Goal: Information Seeking & Learning: Learn about a topic

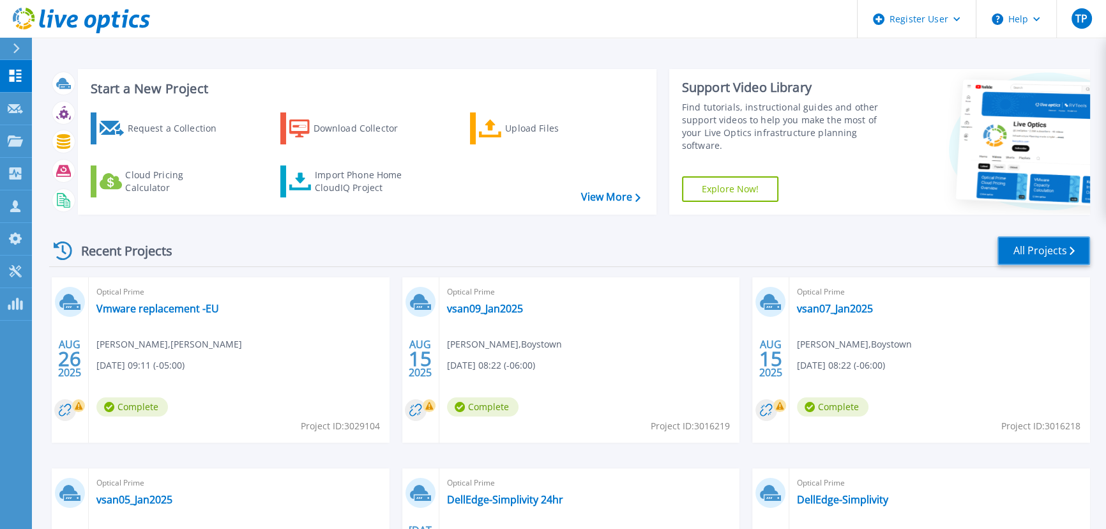
click at [1041, 248] on link "All Projects" at bounding box center [1043, 250] width 93 height 29
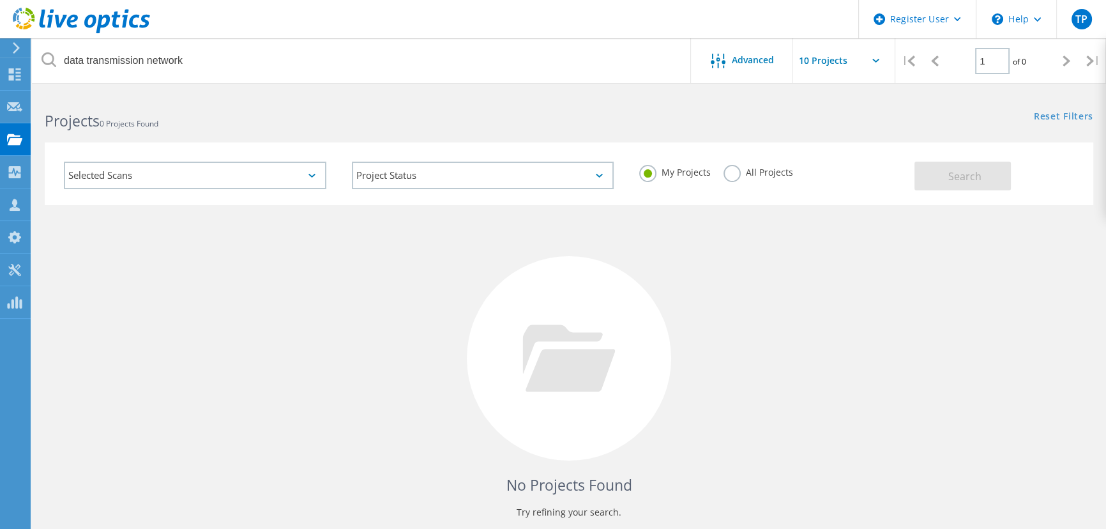
click at [728, 172] on label "All Projects" at bounding box center [758, 171] width 70 height 12
click at [0, 0] on input "All Projects" at bounding box center [0, 0] width 0 height 0
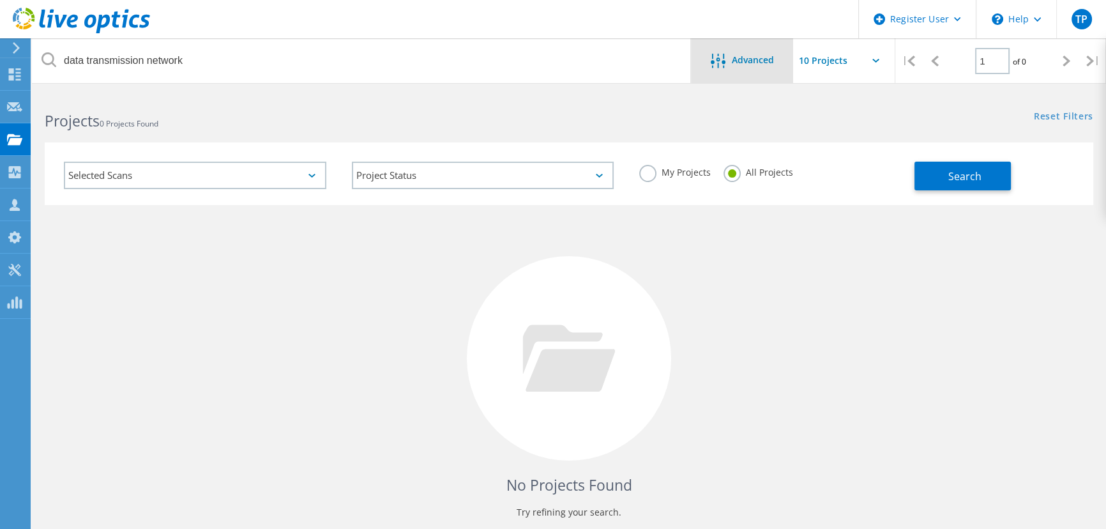
click at [735, 46] on div "Advanced" at bounding box center [742, 60] width 102 height 45
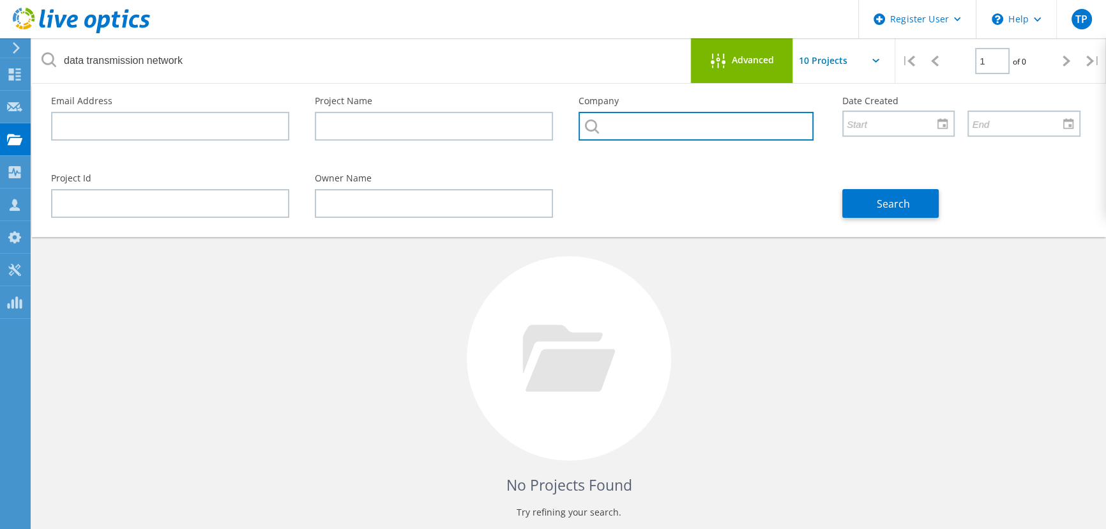
click at [737, 128] on input "text" at bounding box center [695, 126] width 235 height 29
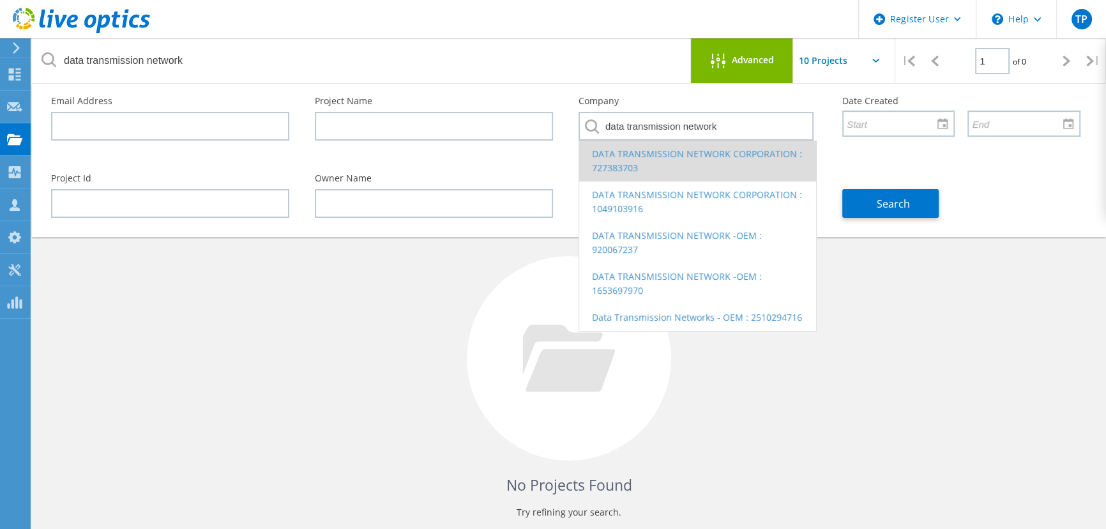
click at [718, 149] on li "DATA TRANSMISSION NETWORK CORPORATION : 727383703" at bounding box center [697, 160] width 237 height 41
type input "DATA TRANSMISSION NETWORK CORPORATION : 727383703"
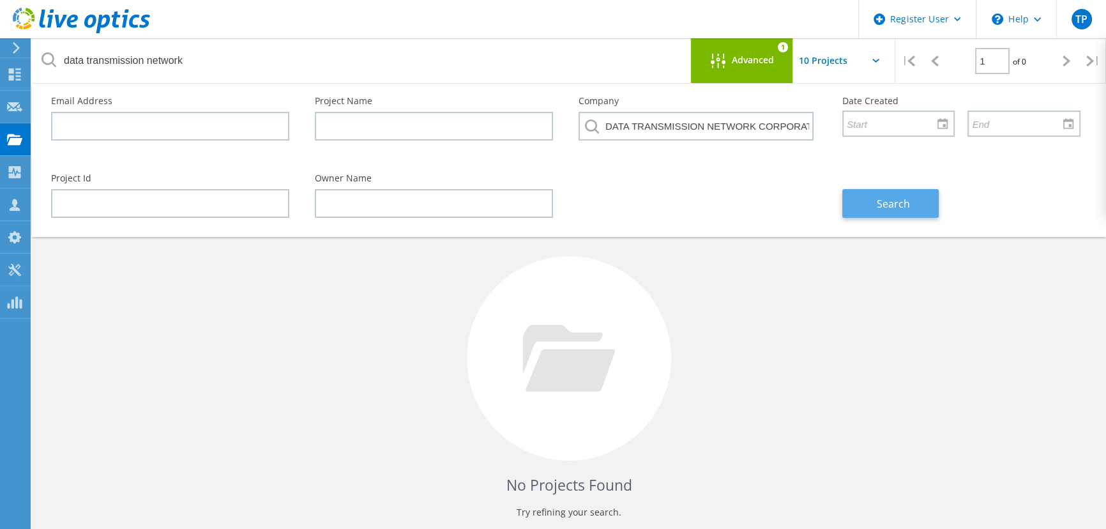
click at [882, 200] on span "Search" at bounding box center [892, 204] width 33 height 14
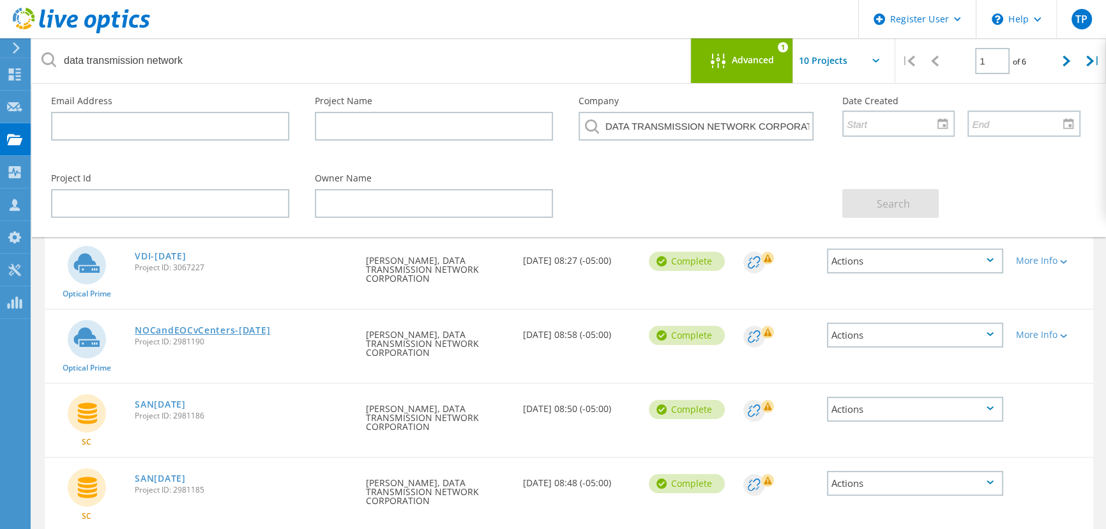
click at [230, 332] on link "NOCandEOCvCenters-July2025" at bounding box center [202, 330] width 135 height 9
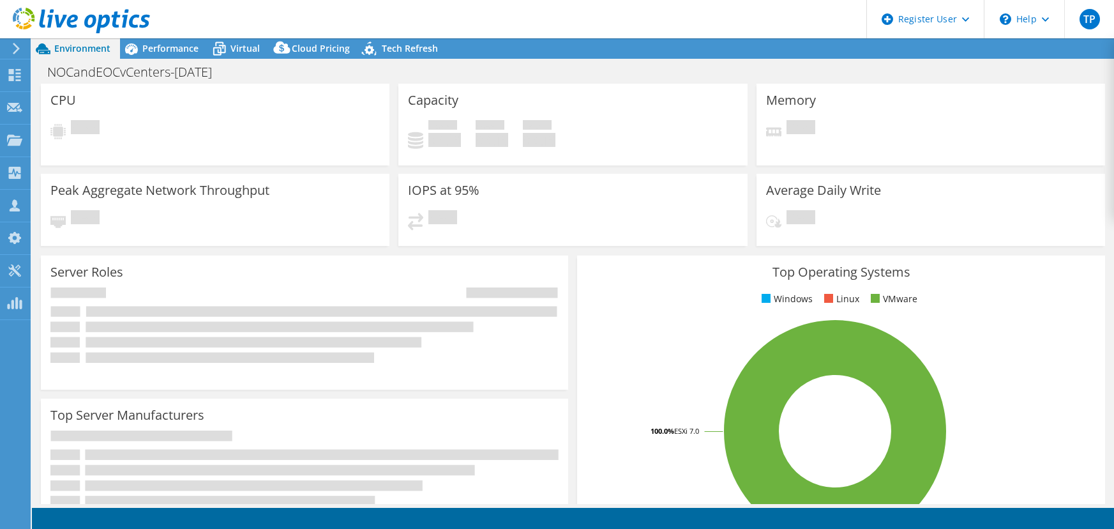
select select "USEast"
select select "USD"
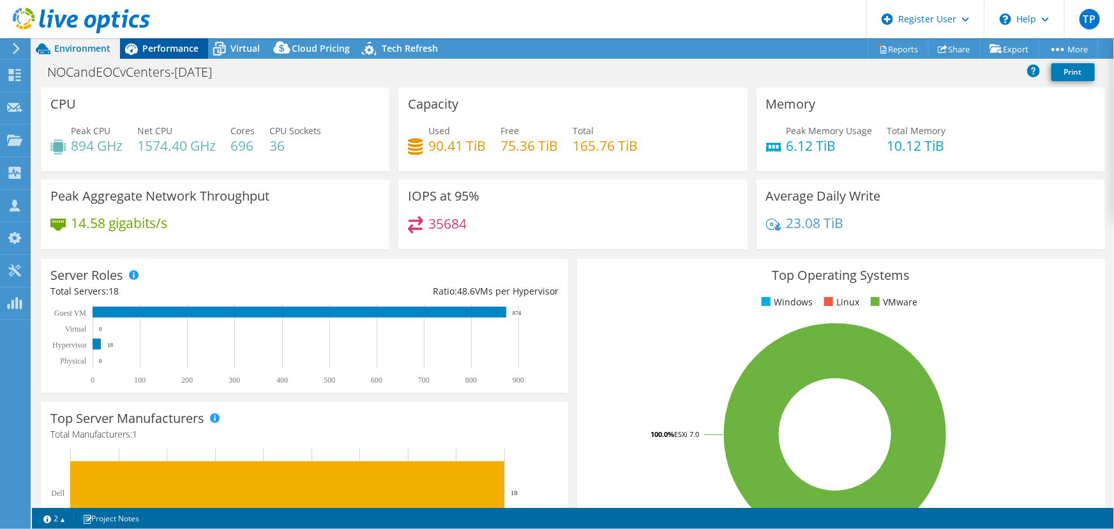
click at [156, 45] on span "Performance" at bounding box center [170, 48] width 56 height 12
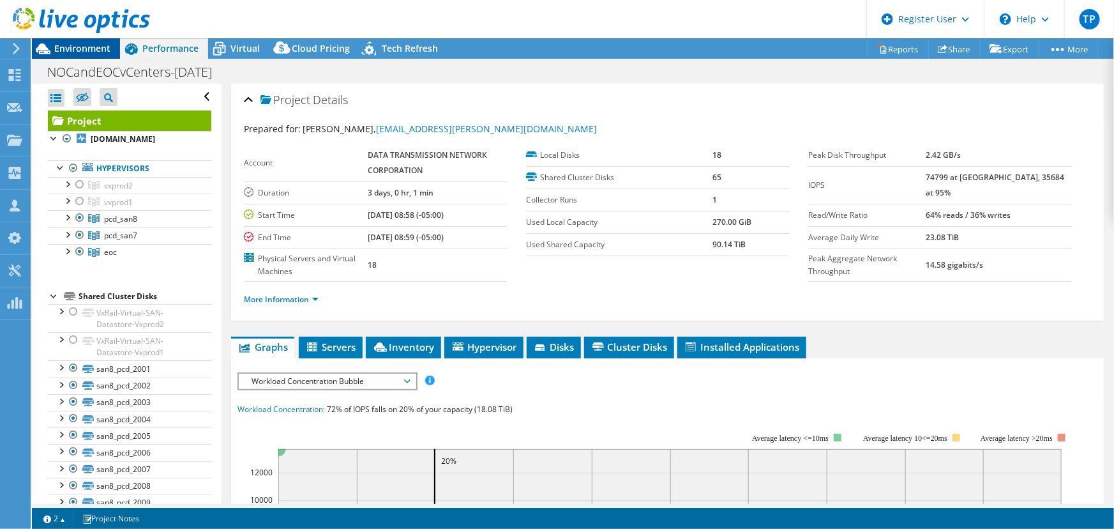
click at [89, 46] on span "Environment" at bounding box center [82, 48] width 56 height 12
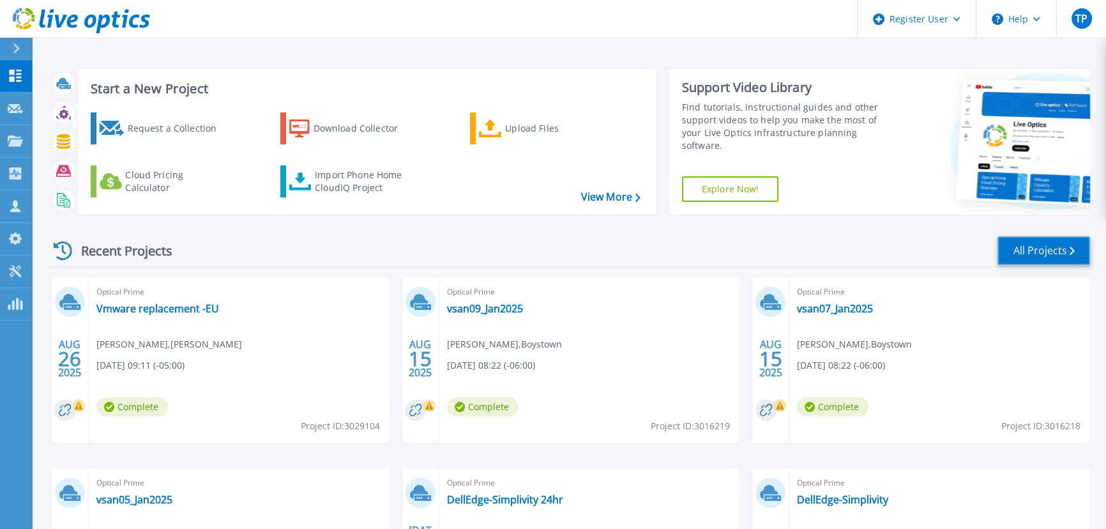
click at [1042, 253] on link "All Projects" at bounding box center [1043, 250] width 93 height 29
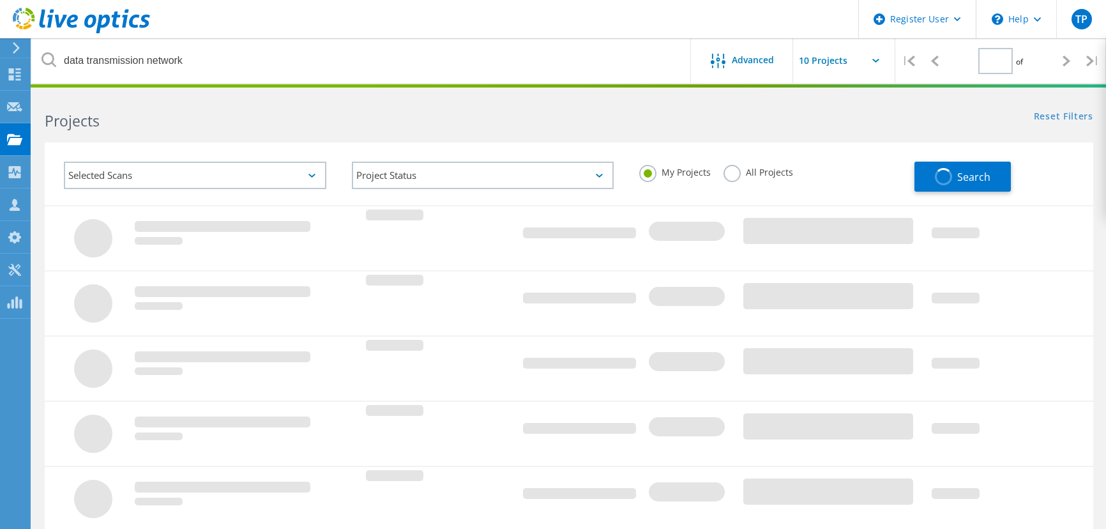
type input "1"
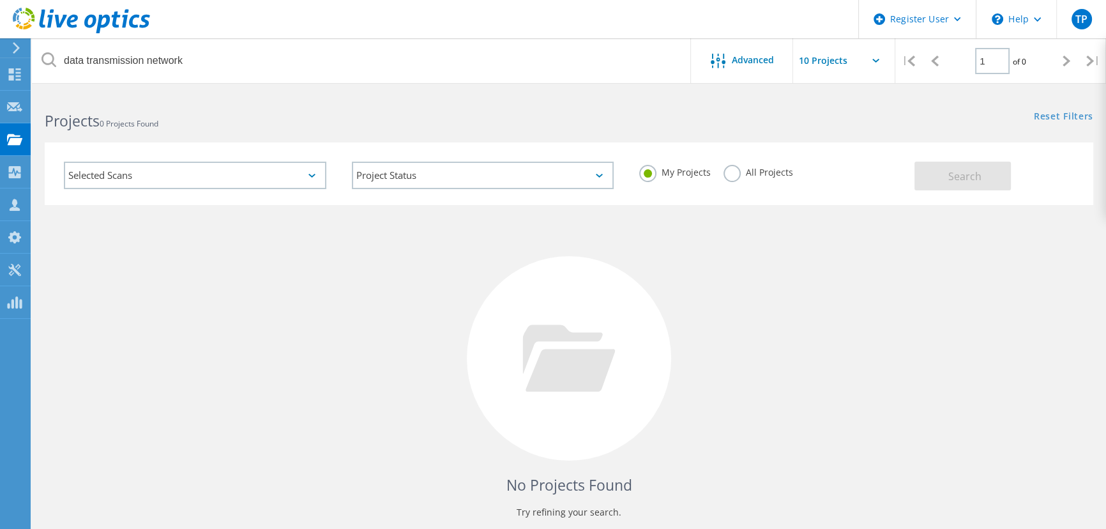
click at [734, 170] on label "All Projects" at bounding box center [758, 171] width 70 height 12
click at [0, 0] on input "All Projects" at bounding box center [0, 0] width 0 height 0
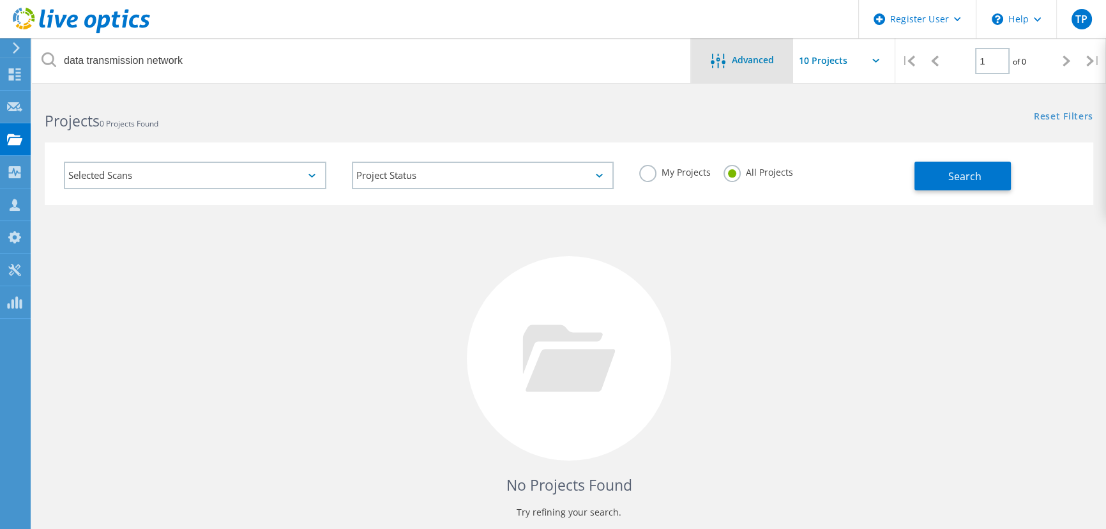
click at [739, 63] on span "Advanced" at bounding box center [753, 60] width 42 height 9
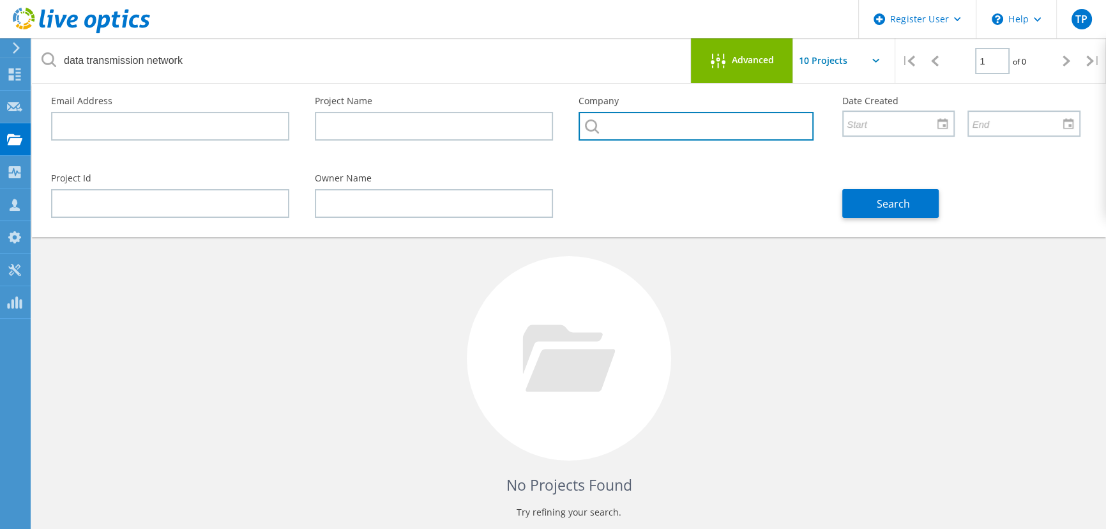
click at [698, 126] on input "text" at bounding box center [695, 126] width 235 height 29
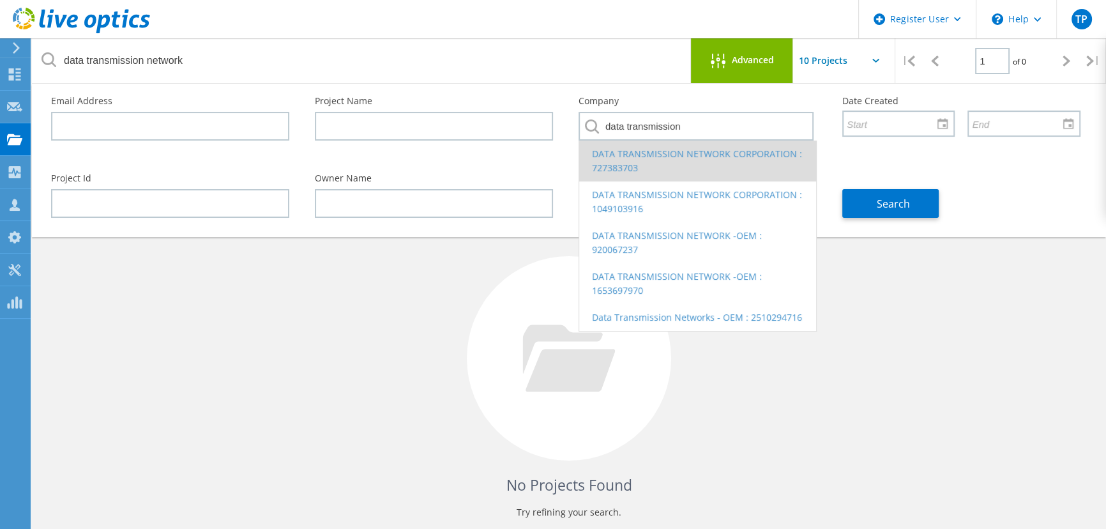
click at [686, 148] on li "DATA TRANSMISSION NETWORK CORPORATION : 727383703" at bounding box center [697, 160] width 237 height 41
type input "DATA TRANSMISSION NETWORK CORPORATION : 727383703"
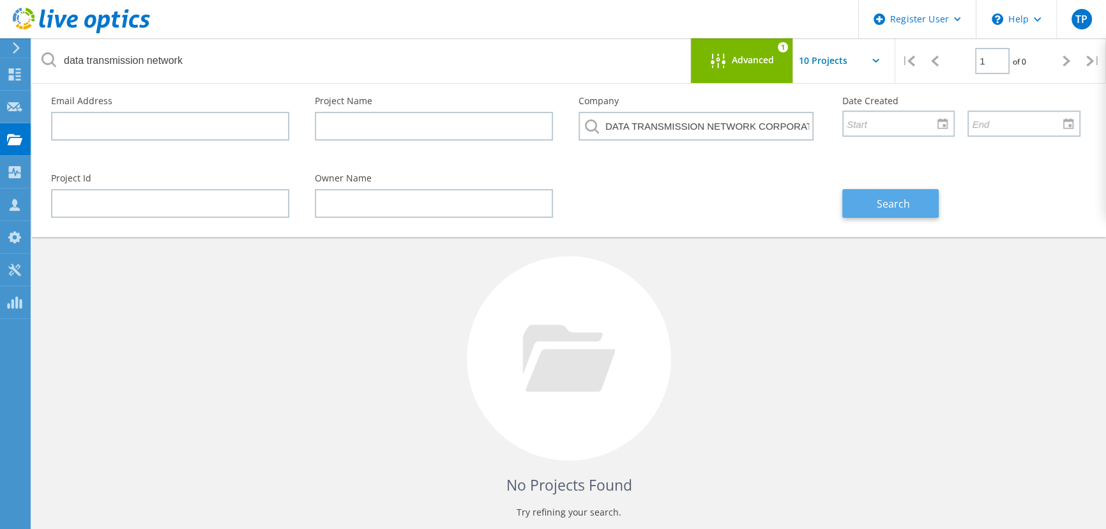
click at [929, 211] on button "Search" at bounding box center [890, 203] width 96 height 29
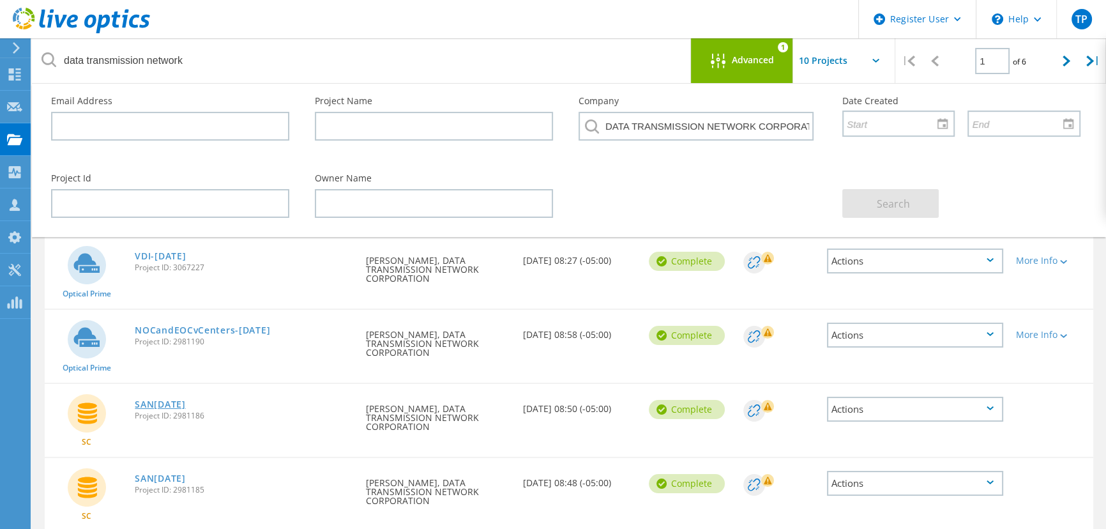
click at [177, 405] on link "SAN8-July2025" at bounding box center [160, 404] width 50 height 9
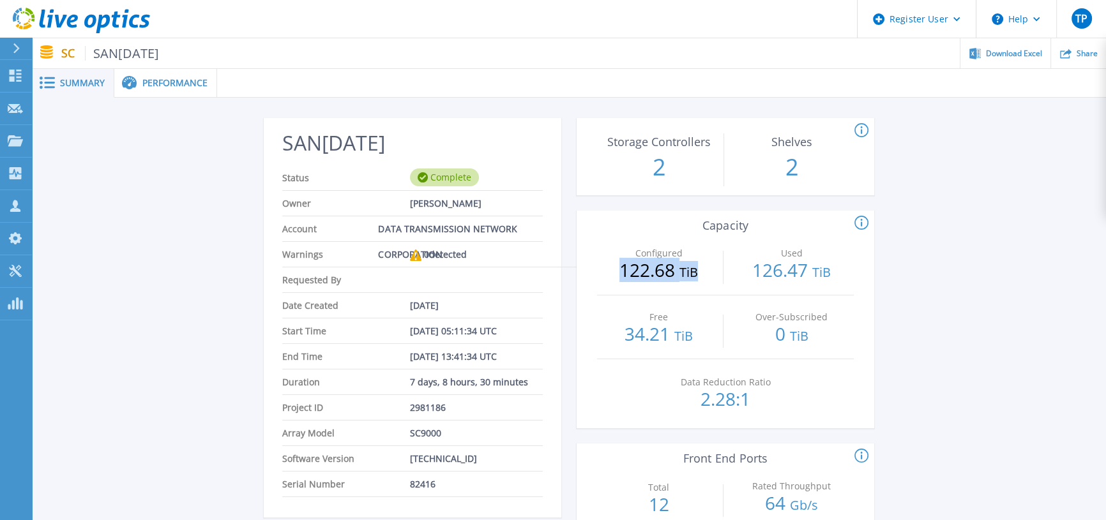
drag, startPoint x: 458, startPoint y: 276, endPoint x: 560, endPoint y: 281, distance: 101.6
click at [597, 281] on div "Configured 122.68 TiB" at bounding box center [658, 263] width 123 height 63
drag, startPoint x: 596, startPoint y: 280, endPoint x: 669, endPoint y: 280, distance: 72.8
click at [730, 280] on p "126.47 TiB" at bounding box center [791, 271] width 123 height 20
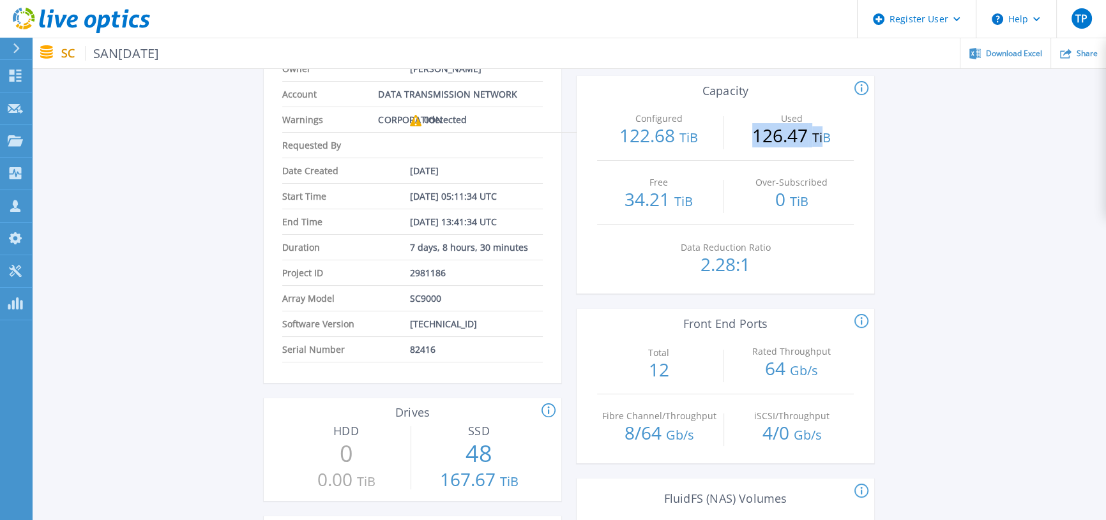
scroll to position [174, 0]
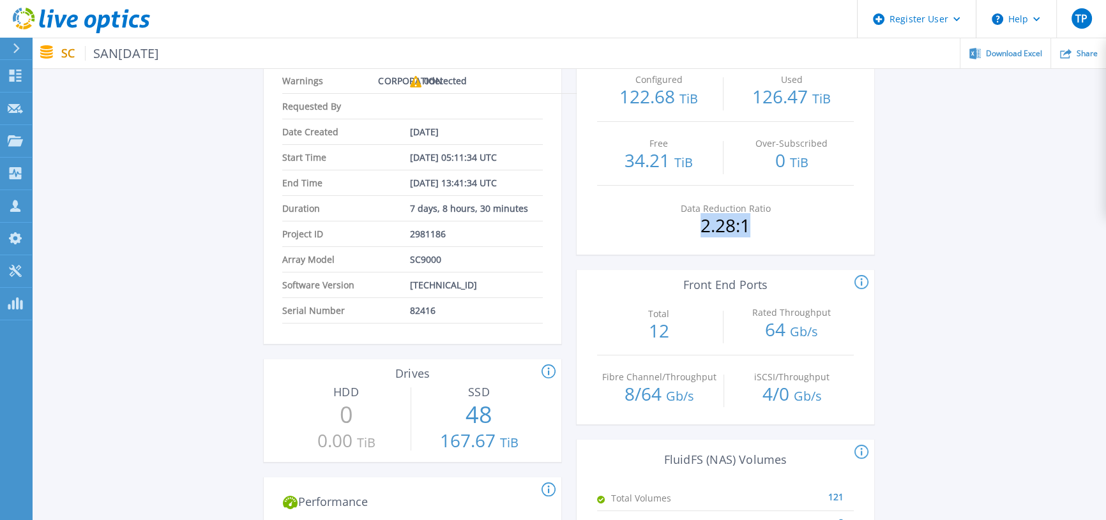
drag, startPoint x: 538, startPoint y: 227, endPoint x: 620, endPoint y: 223, distance: 82.4
click at [664, 223] on p "2.28:1" at bounding box center [725, 225] width 123 height 18
click at [664, 230] on p "2.28:1" at bounding box center [725, 225] width 123 height 18
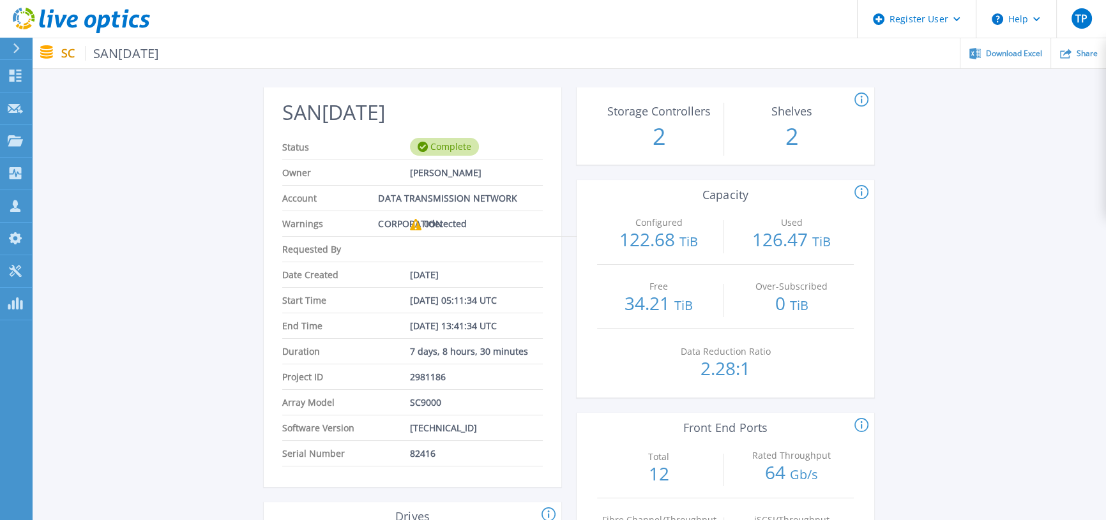
scroll to position [0, 0]
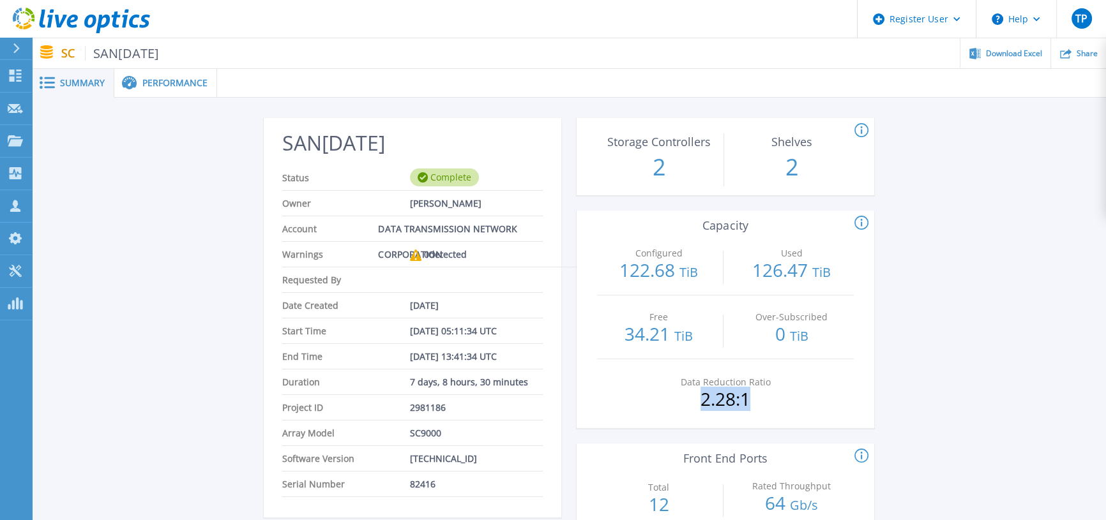
drag, startPoint x: 545, startPoint y: 403, endPoint x: 608, endPoint y: 405, distance: 63.2
click at [664, 405] on p "2.28:1" at bounding box center [725, 399] width 123 height 18
drag, startPoint x: 593, startPoint y: 282, endPoint x: 679, endPoint y: 280, distance: 85.6
click at [730, 280] on div "Used 126.47 TiB" at bounding box center [791, 263] width 123 height 63
drag, startPoint x: 541, startPoint y: 402, endPoint x: 622, endPoint y: 398, distance: 80.5
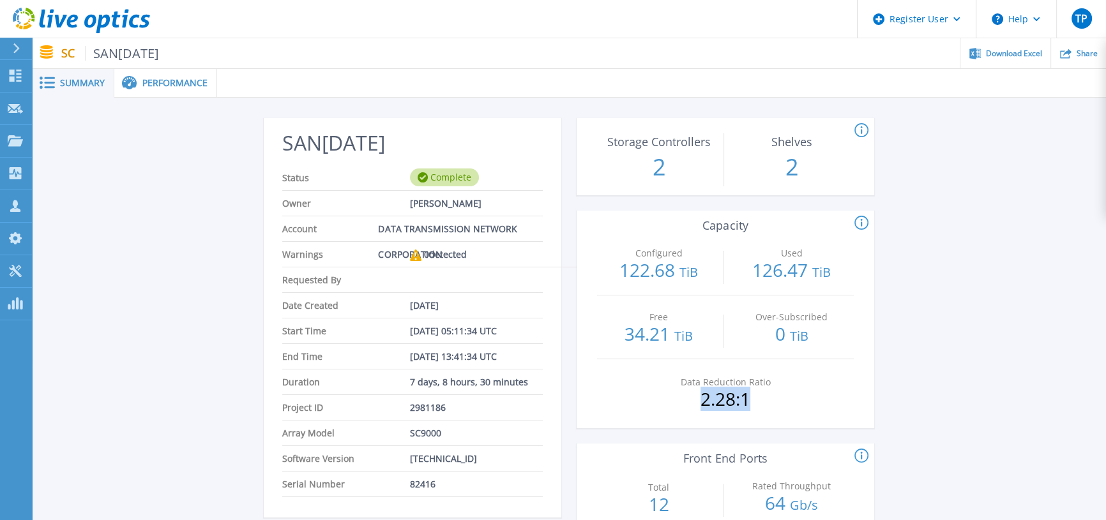
click at [664, 398] on p "2.28:1" at bounding box center [725, 399] width 123 height 18
click at [166, 79] on span "Performance" at bounding box center [174, 83] width 65 height 9
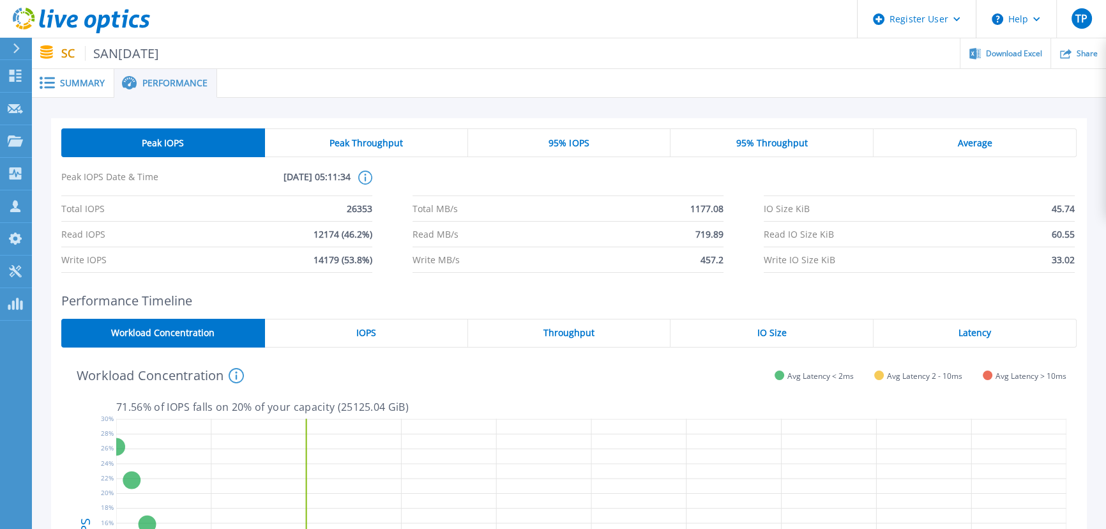
click at [71, 84] on span "Summary" at bounding box center [82, 83] width 45 height 9
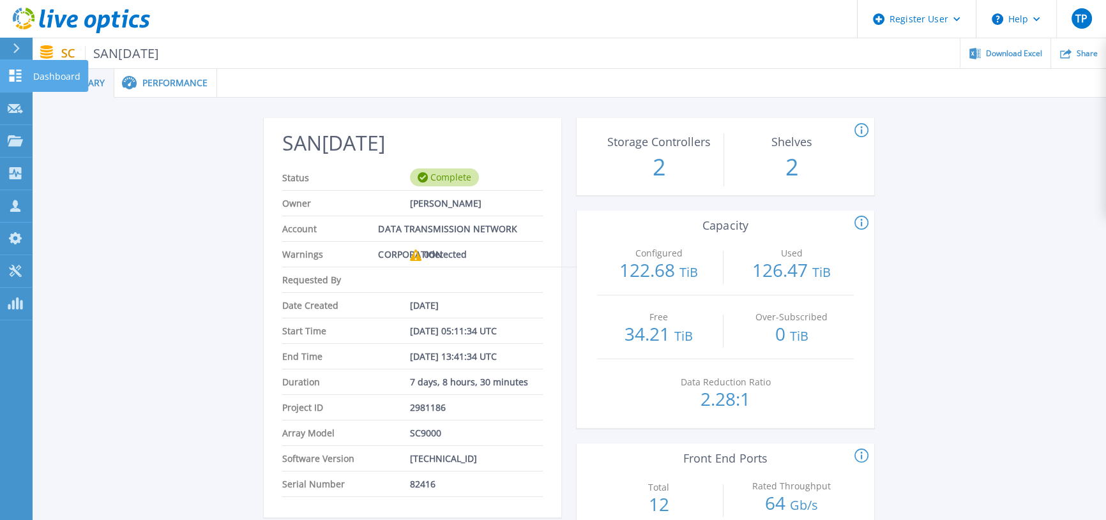
click at [22, 78] on icon at bounding box center [15, 76] width 15 height 12
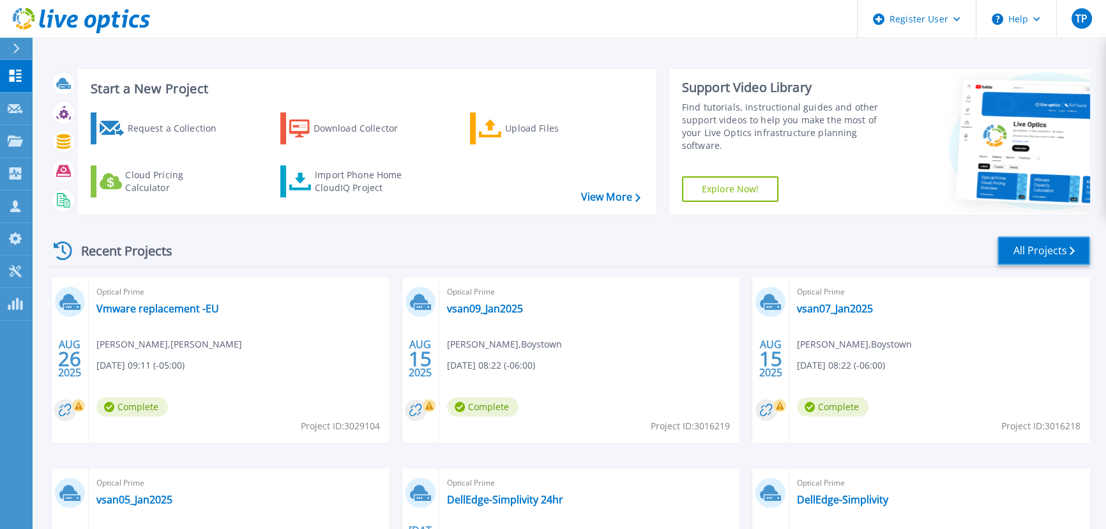
click at [1051, 252] on link "All Projects" at bounding box center [1043, 250] width 93 height 29
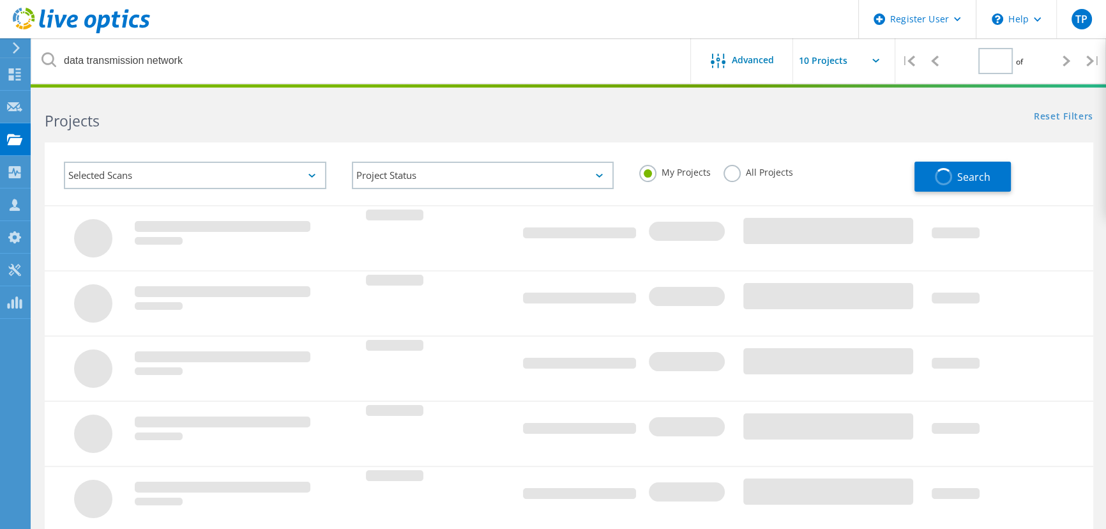
type input "1"
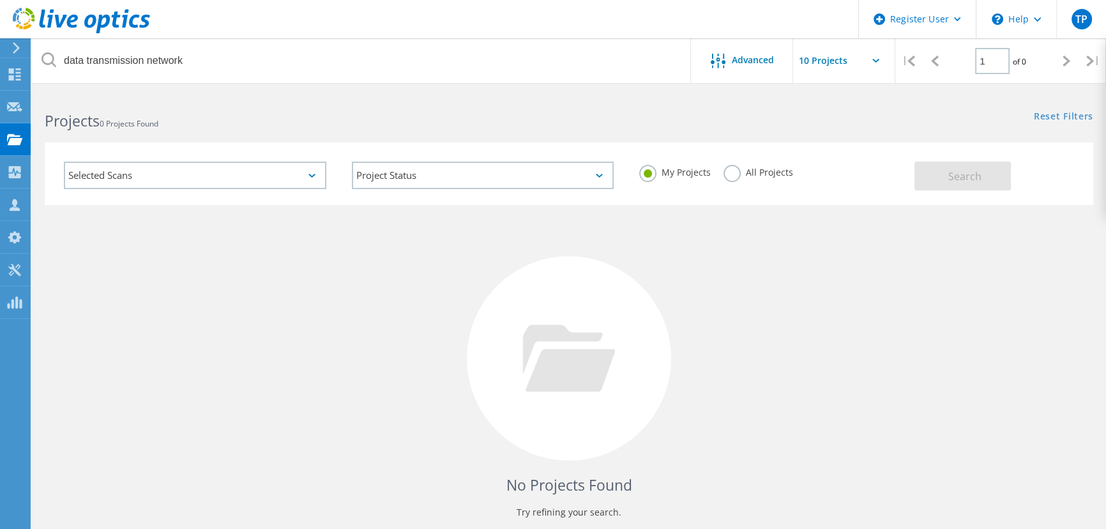
click at [736, 175] on label "All Projects" at bounding box center [758, 171] width 70 height 12
click at [0, 0] on input "All Projects" at bounding box center [0, 0] width 0 height 0
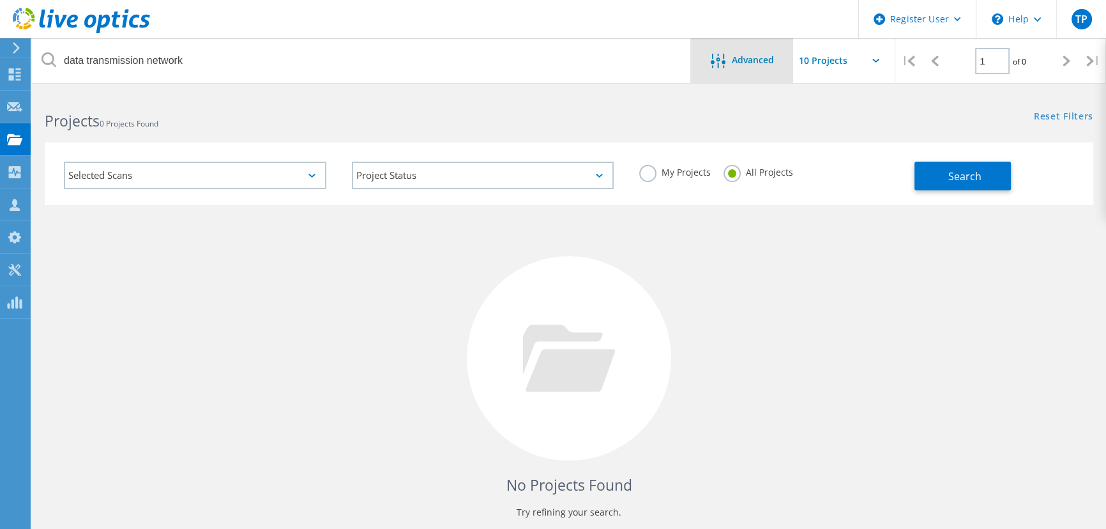
click at [744, 68] on div "Advanced" at bounding box center [742, 62] width 102 height 16
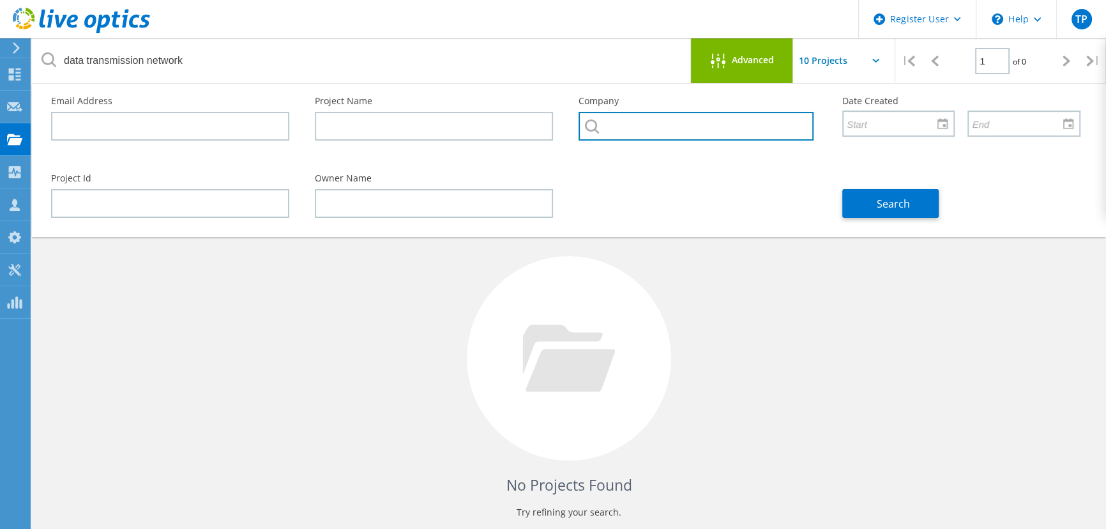
click at [727, 124] on input "text" at bounding box center [695, 126] width 235 height 29
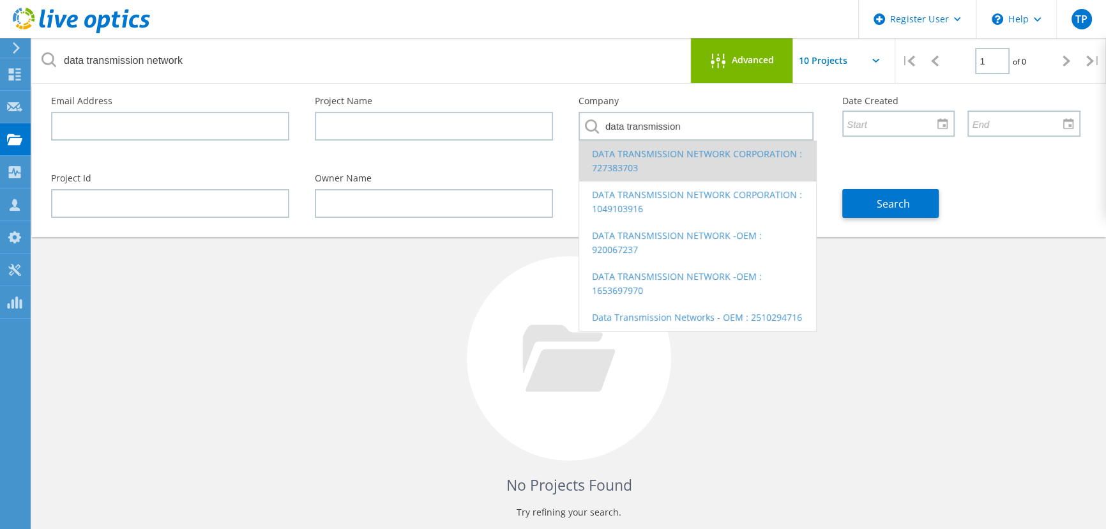
click at [712, 167] on li "DATA TRANSMISSION NETWORK CORPORATION : 727383703" at bounding box center [697, 160] width 237 height 41
type input "DATA TRANSMISSION NETWORK CORPORATION : 727383703"
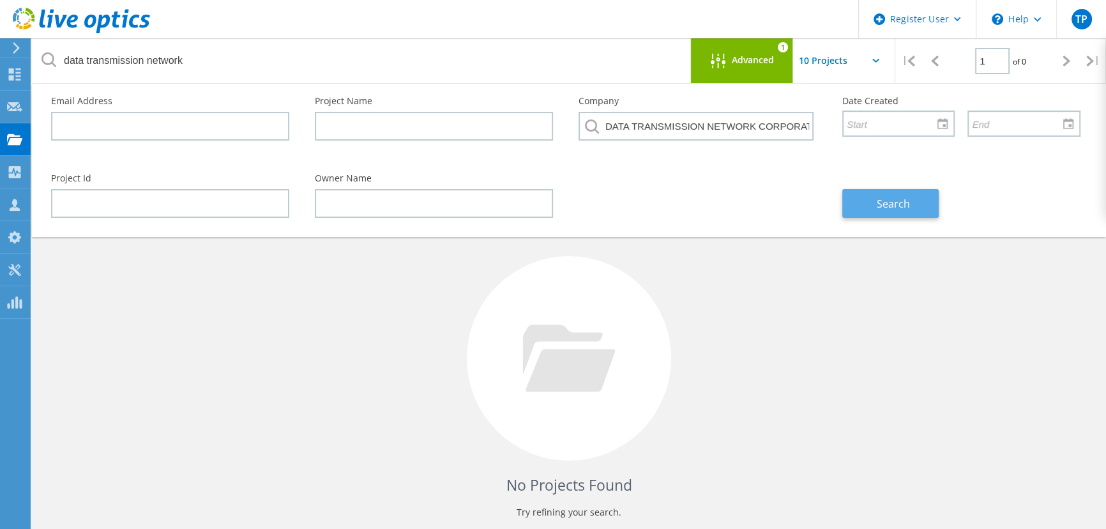
click at [878, 200] on span "Search" at bounding box center [892, 204] width 33 height 14
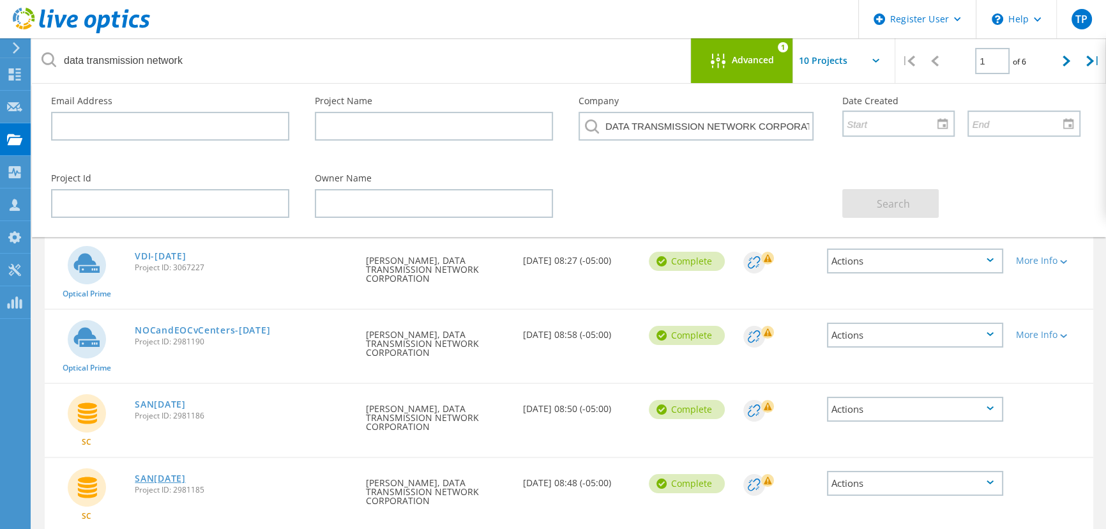
click at [164, 477] on link "SAN7-July2025" at bounding box center [160, 478] width 50 height 9
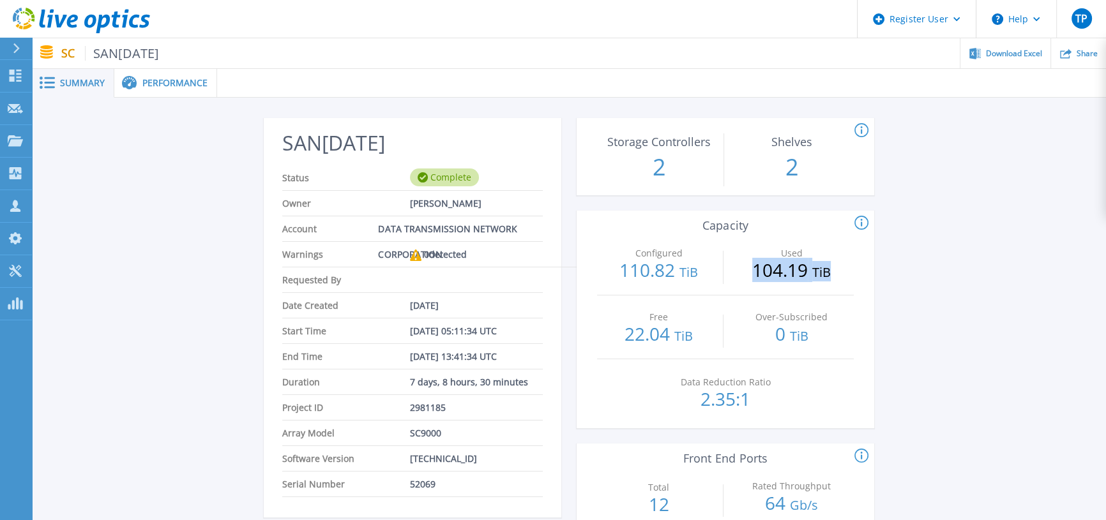
drag, startPoint x: 597, startPoint y: 276, endPoint x: 688, endPoint y: 286, distance: 91.2
click at [730, 286] on div "Used 104.19 TiB" at bounding box center [791, 263] width 123 height 63
drag, startPoint x: 26, startPoint y: 79, endPoint x: 33, endPoint y: 78, distance: 7.1
click at [26, 79] on link "Dashboard Dashboard" at bounding box center [16, 76] width 32 height 33
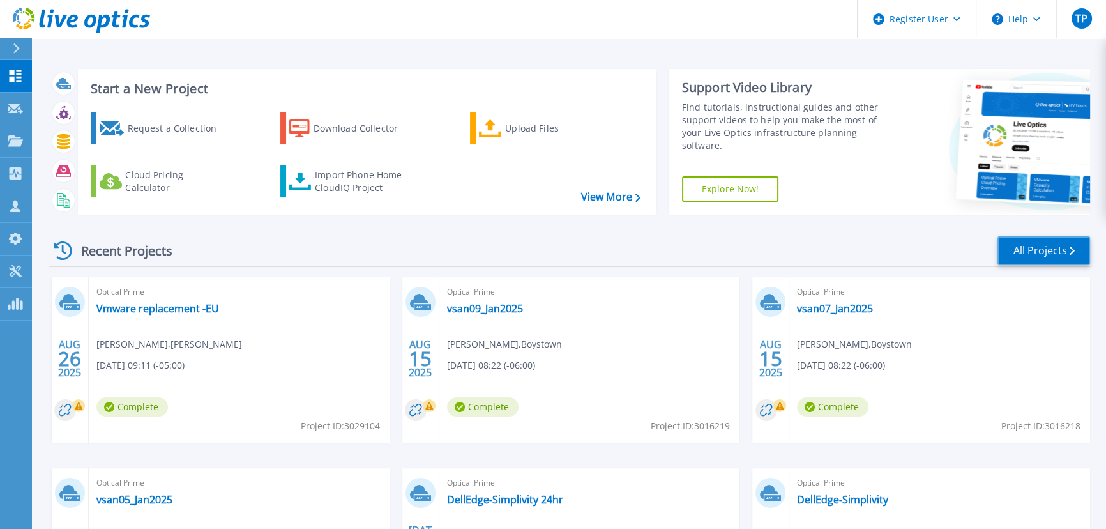
click at [1046, 249] on link "All Projects" at bounding box center [1043, 250] width 93 height 29
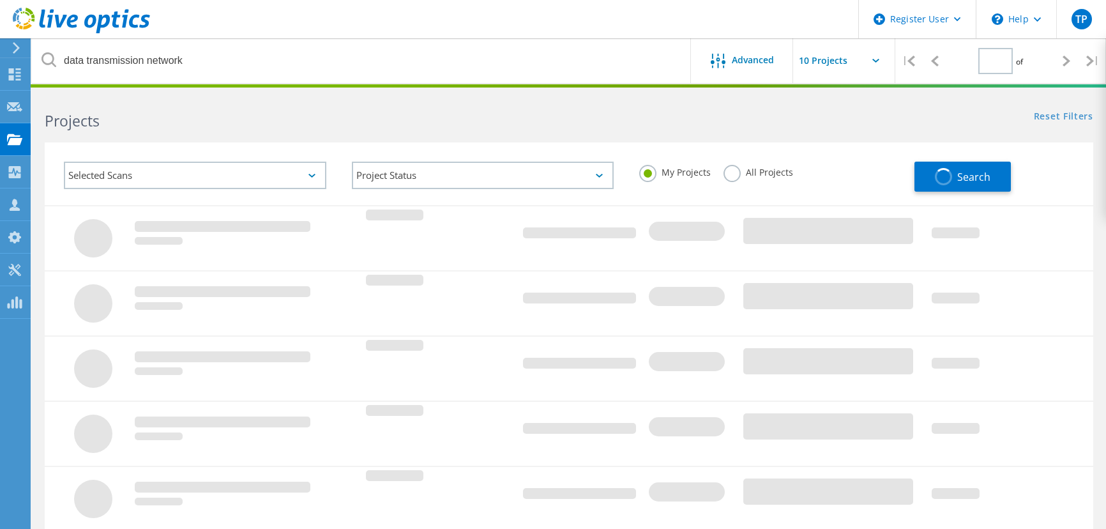
type input "1"
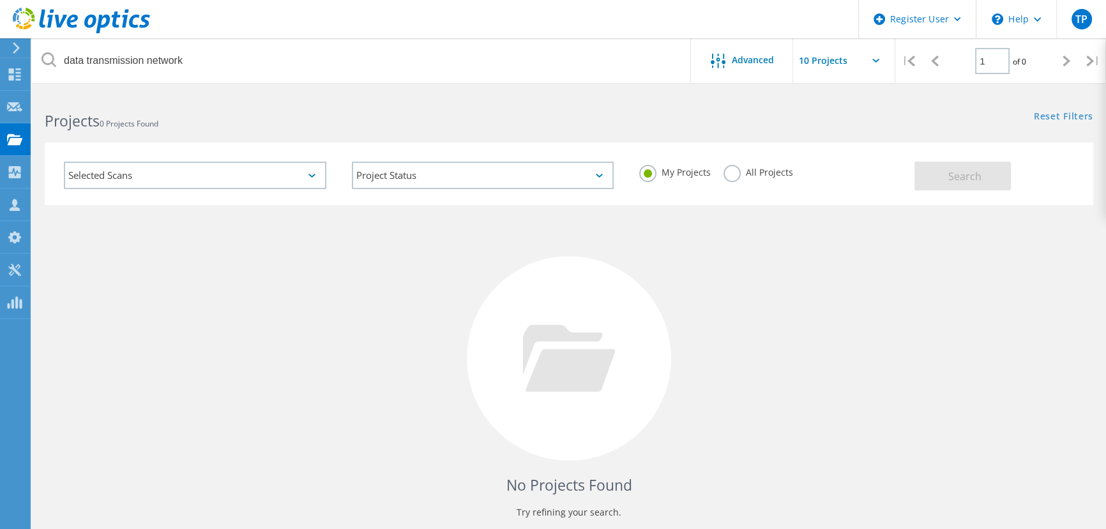
click at [732, 159] on div "My Projects All Projects" at bounding box center [770, 172] width 288 height 47
click at [726, 168] on label "All Projects" at bounding box center [758, 171] width 70 height 12
click at [0, 0] on input "All Projects" at bounding box center [0, 0] width 0 height 0
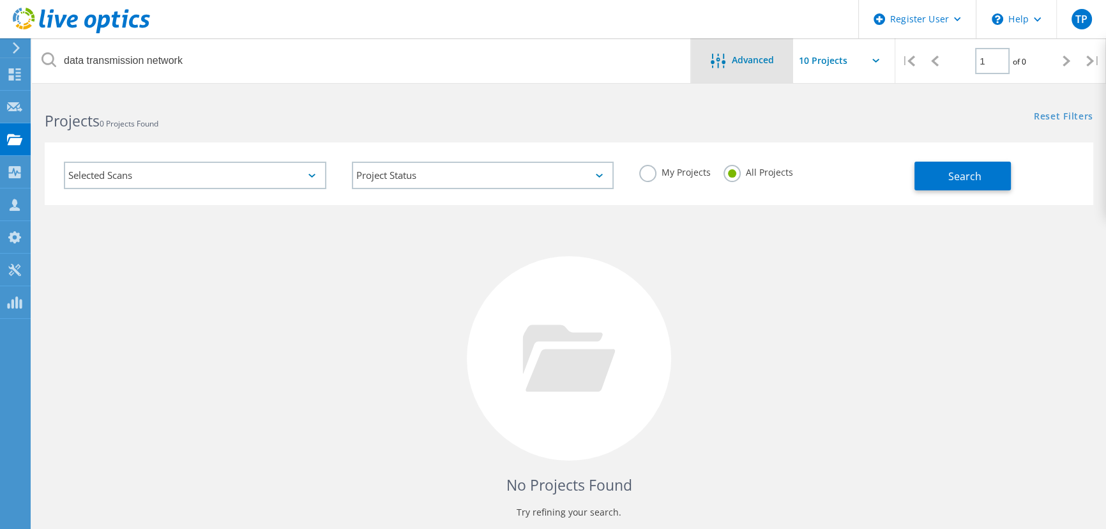
click at [732, 70] on div "Advanced" at bounding box center [742, 60] width 102 height 45
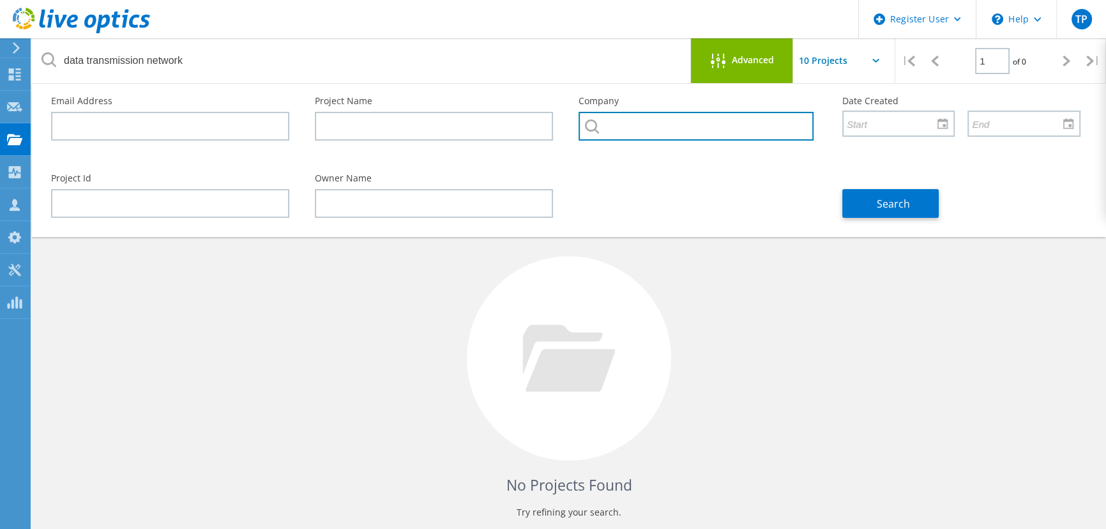
click at [766, 127] on input "text" at bounding box center [695, 126] width 235 height 29
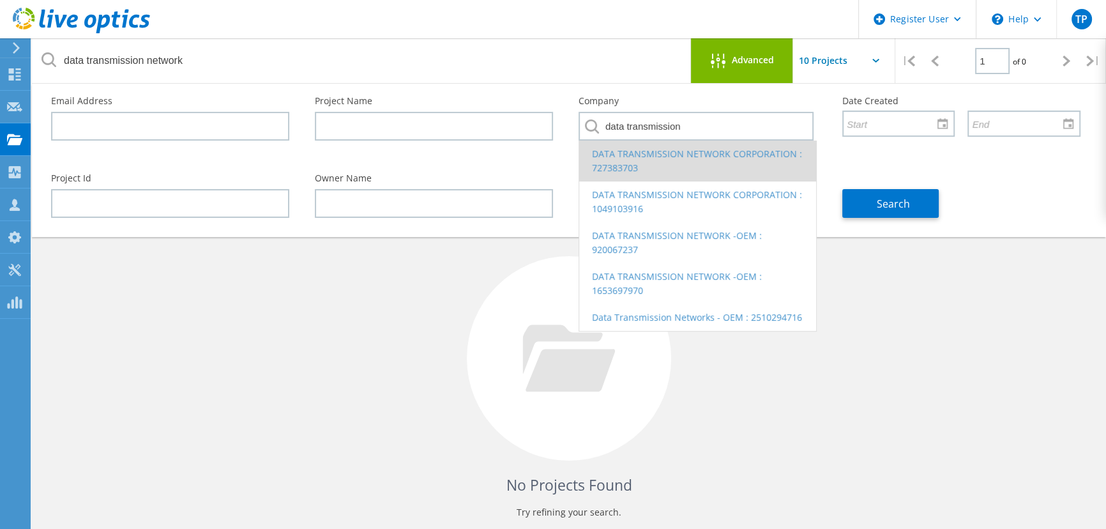
click at [751, 156] on li "DATA TRANSMISSION NETWORK CORPORATION : 727383703" at bounding box center [697, 160] width 237 height 41
type input "DATA TRANSMISSION NETWORK CORPORATION : 727383703"
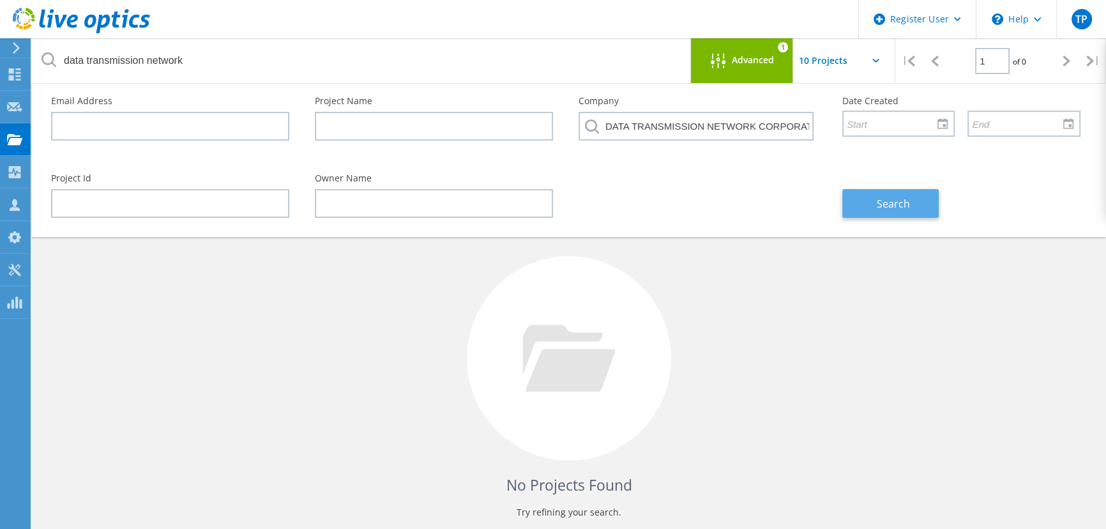
click at [885, 198] on span "Search" at bounding box center [892, 204] width 33 height 14
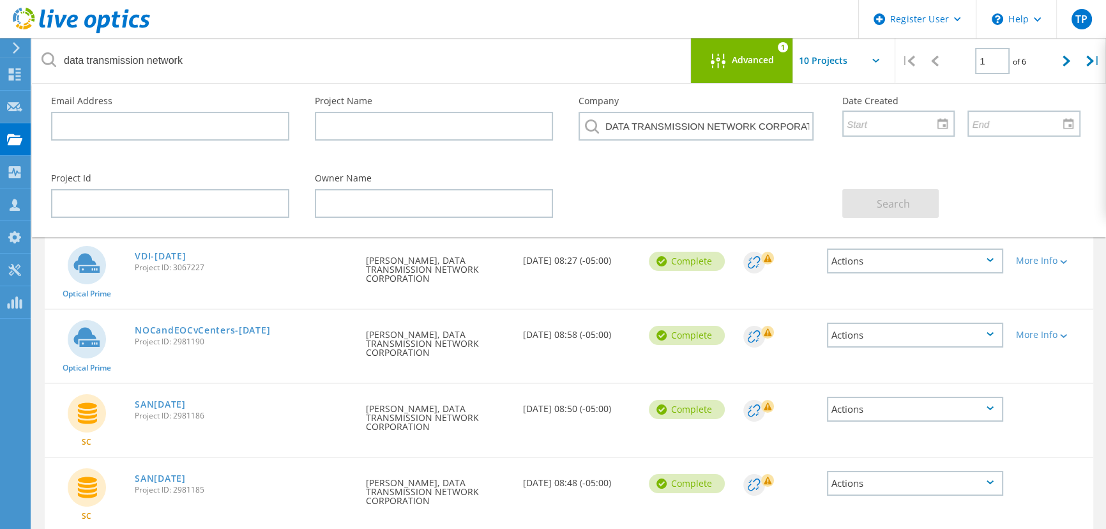
drag, startPoint x: 174, startPoint y: 264, endPoint x: 220, endPoint y: 268, distance: 46.1
click at [220, 268] on span "Project ID: 3067227" at bounding box center [244, 268] width 218 height 8
click at [181, 254] on link "VDI-[DATE]" at bounding box center [160, 256] width 51 height 9
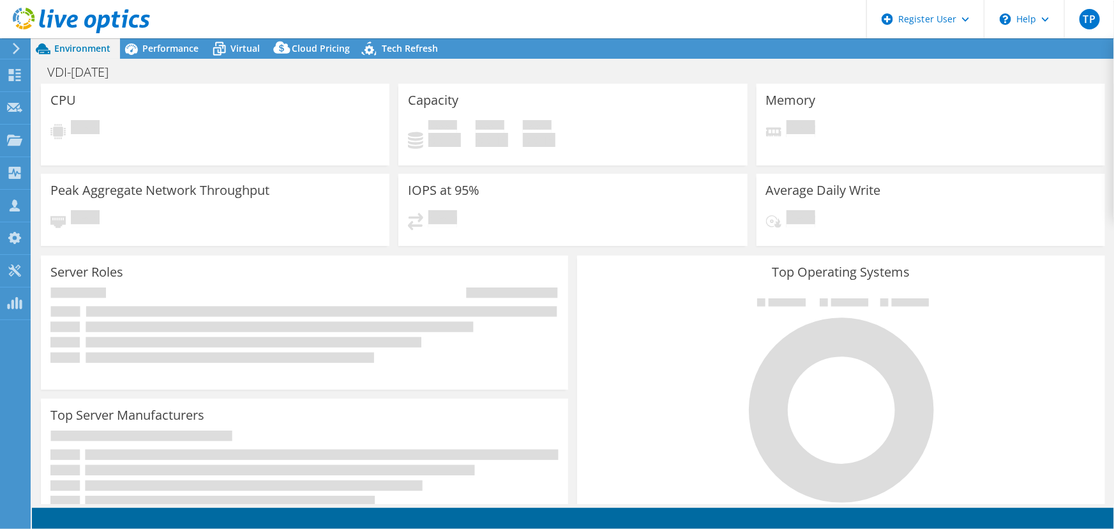
select select "USD"
